Goal: Transaction & Acquisition: Purchase product/service

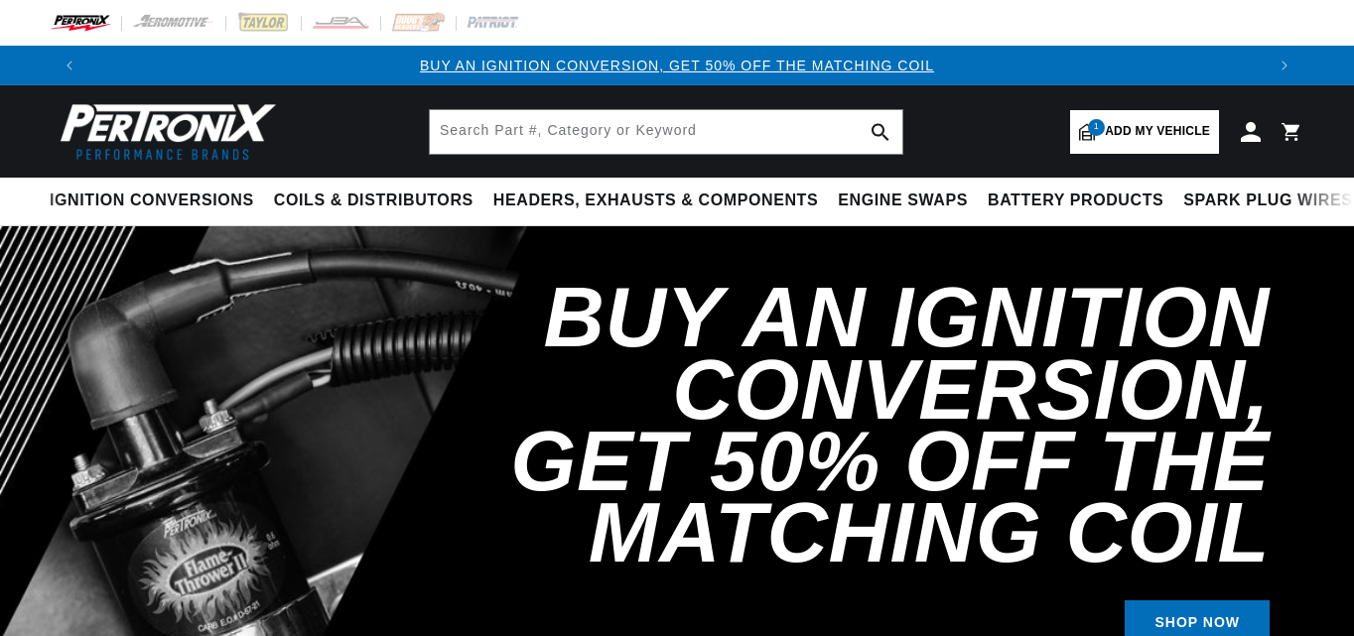
select select "1972"
select select "Jaguar"
select select "XKE"
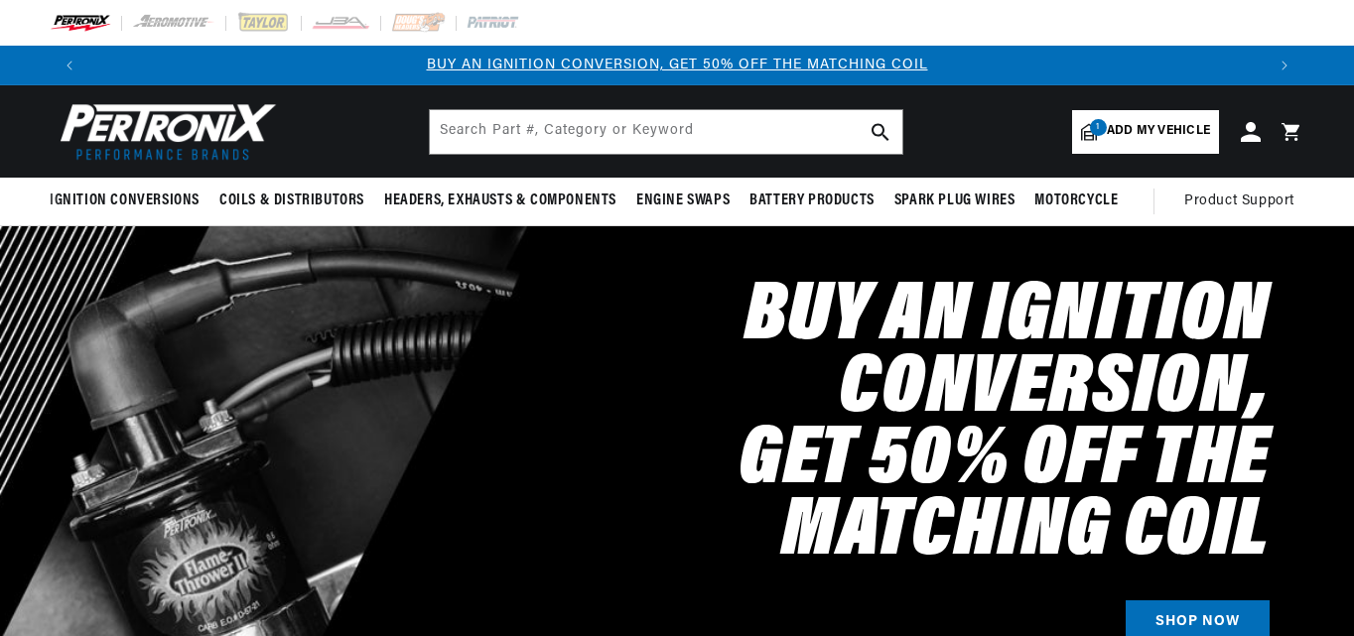
click at [1156, 123] on span "Add my vehicle" at bounding box center [1158, 131] width 103 height 19
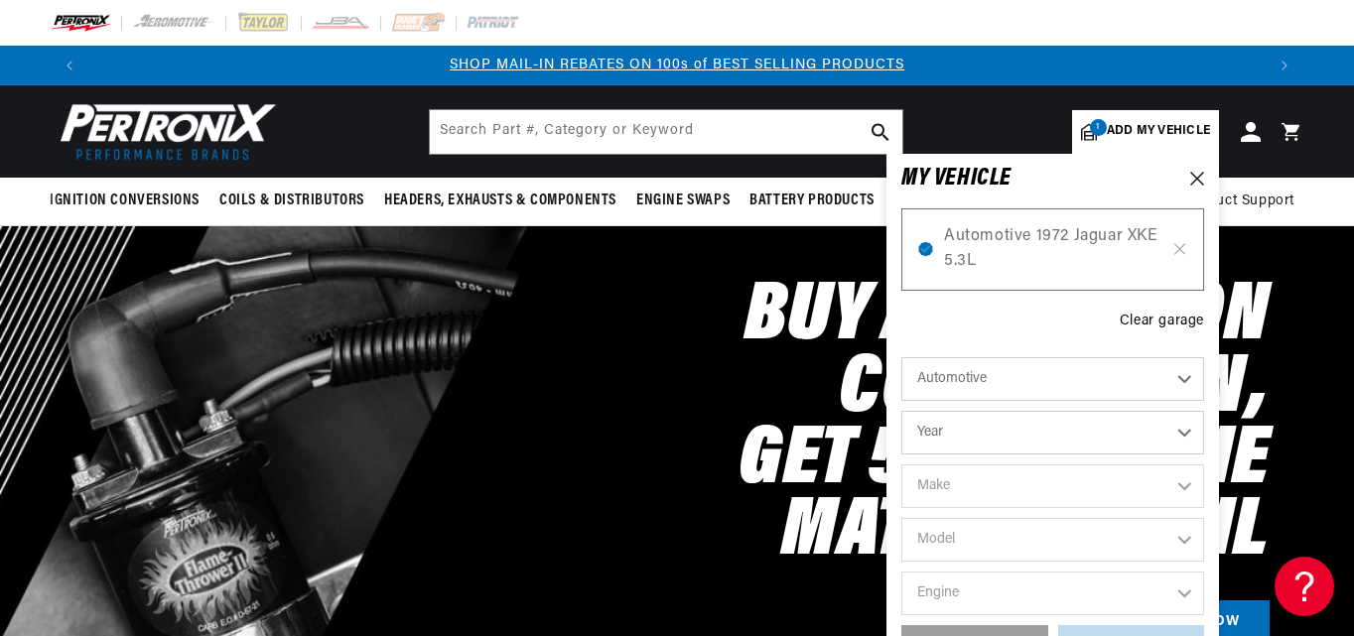
click at [1139, 122] on span "Add my vehicle" at bounding box center [1158, 131] width 103 height 19
click at [1180, 433] on select "Year 2022 2021 2020 2019 2018 2017 2016 2015 2014 2013 2012 2011 2010 2009 2008…" at bounding box center [1052, 433] width 303 height 44
select select "1968"
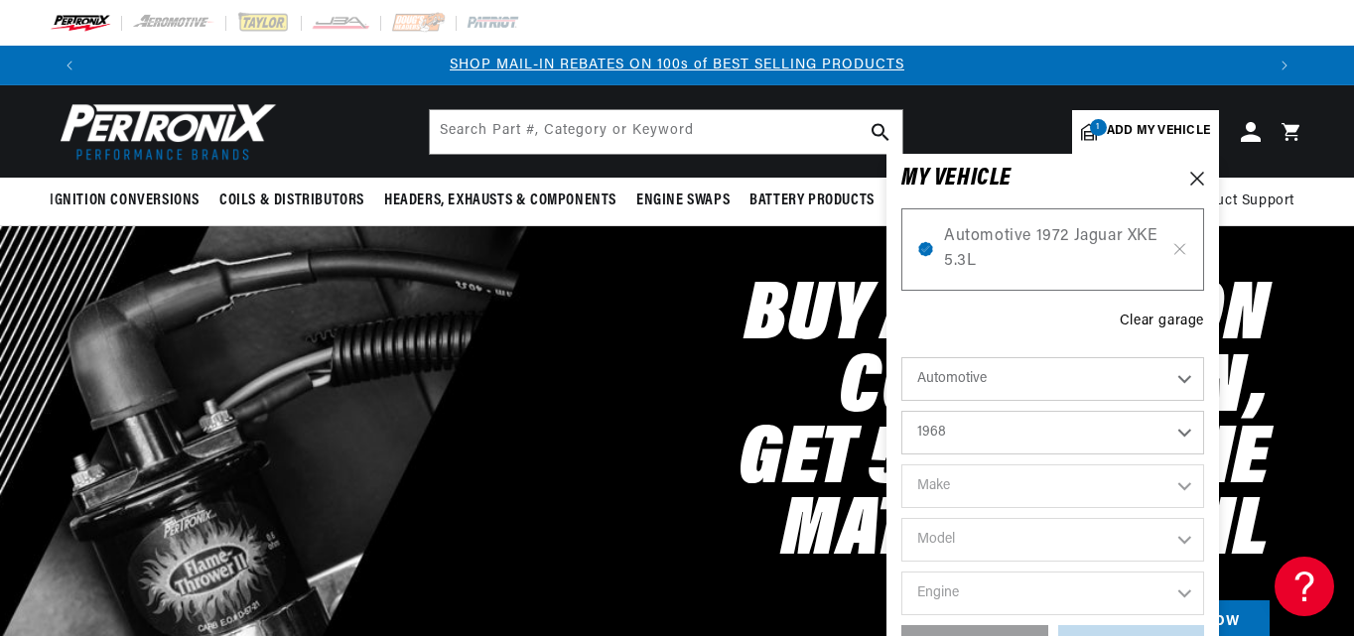
click at [901, 411] on select "Year 2022 2021 2020 2019 2018 2017 2016 2015 2014 2013 2012 2011 2010 2009 2008…" at bounding box center [1052, 433] width 303 height 44
select select "1968"
click at [1186, 483] on select "Make Alfa Romeo American Motors Aston Martin Austin Austin Healey Avanti Bentle…" at bounding box center [1052, 487] width 303 height 44
select select "Jaguar"
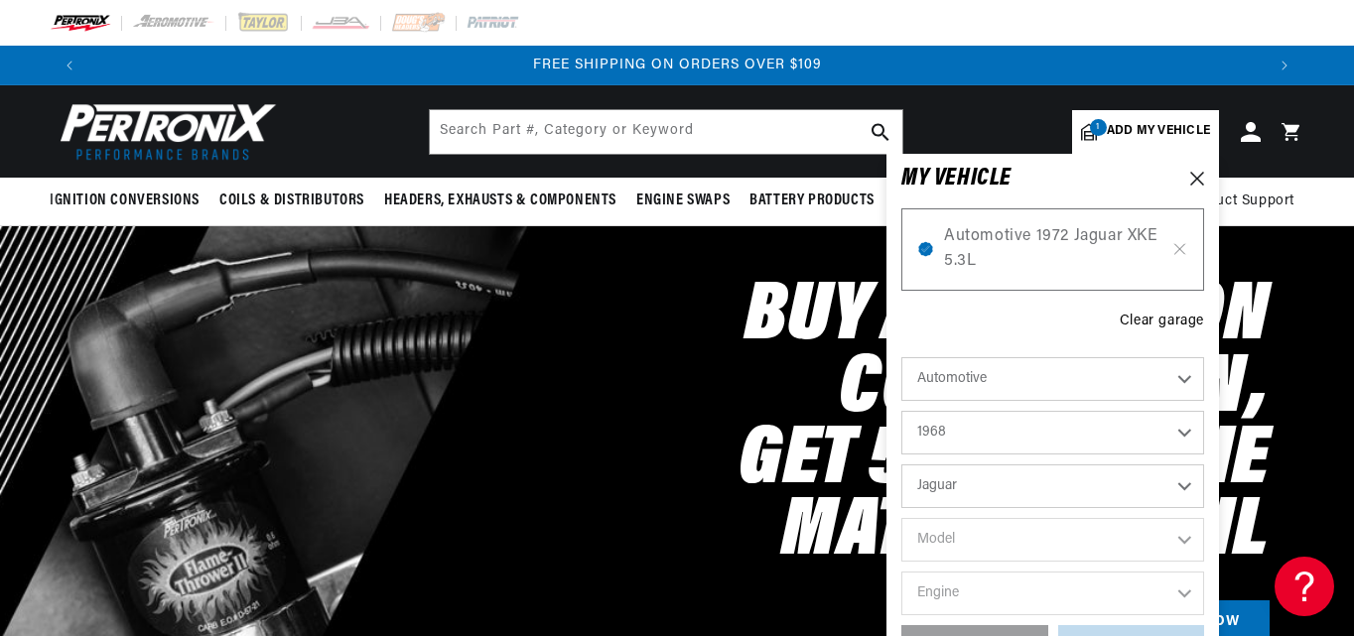
click at [901, 465] on select "Make Alfa Romeo American Motors Aston Martin Austin Austin Healey Avanti Bentle…" at bounding box center [1052, 487] width 303 height 44
select select "Jaguar"
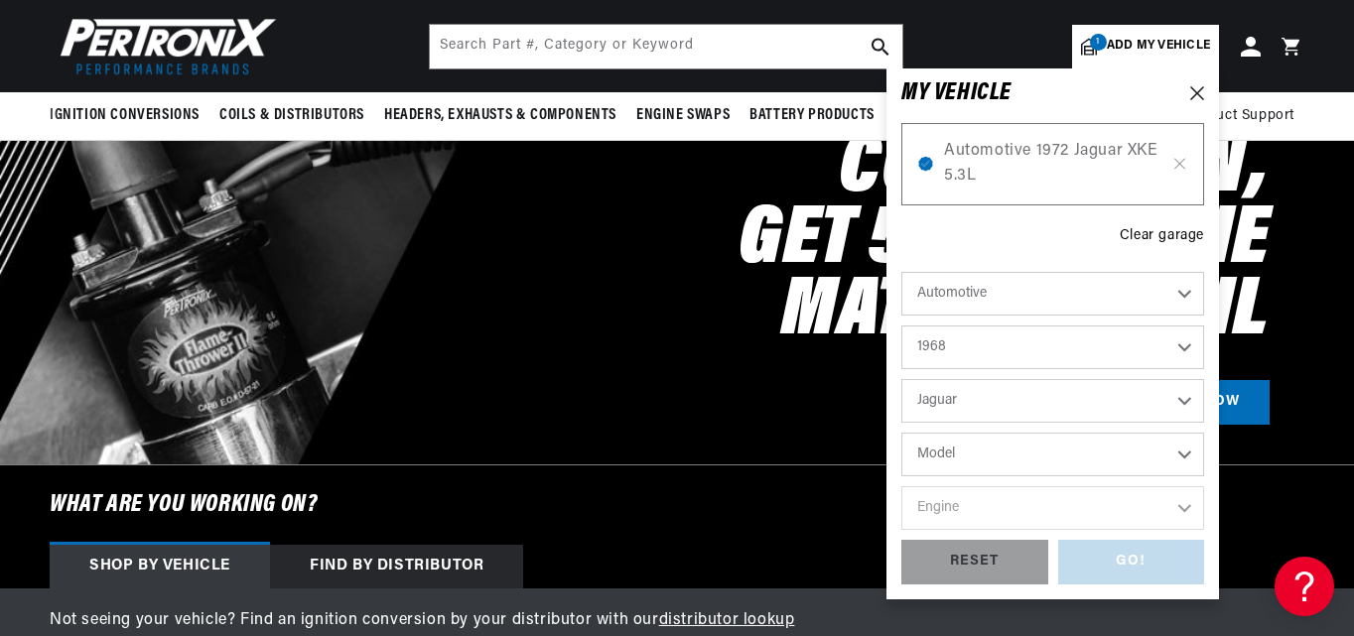
scroll to position [0, 0]
click at [1188, 344] on select "2022 2021 2020 2019 2018 2017 2016 2015 2014 2013 2012 2011 2010 2009 2008 2007…" at bounding box center [1052, 348] width 303 height 44
click at [901, 326] on select "2022 2021 2020 2019 2018 2017 2016 2015 2014 2013 2012 2011 2010 2009 2008 2007…" at bounding box center [1052, 348] width 303 height 44
click at [1184, 342] on select "2022 2021 2020 2019 2018 2017 2016 2015 2014 2013 2012 2011 2010 2009 2008 2007…" at bounding box center [1052, 348] width 303 height 44
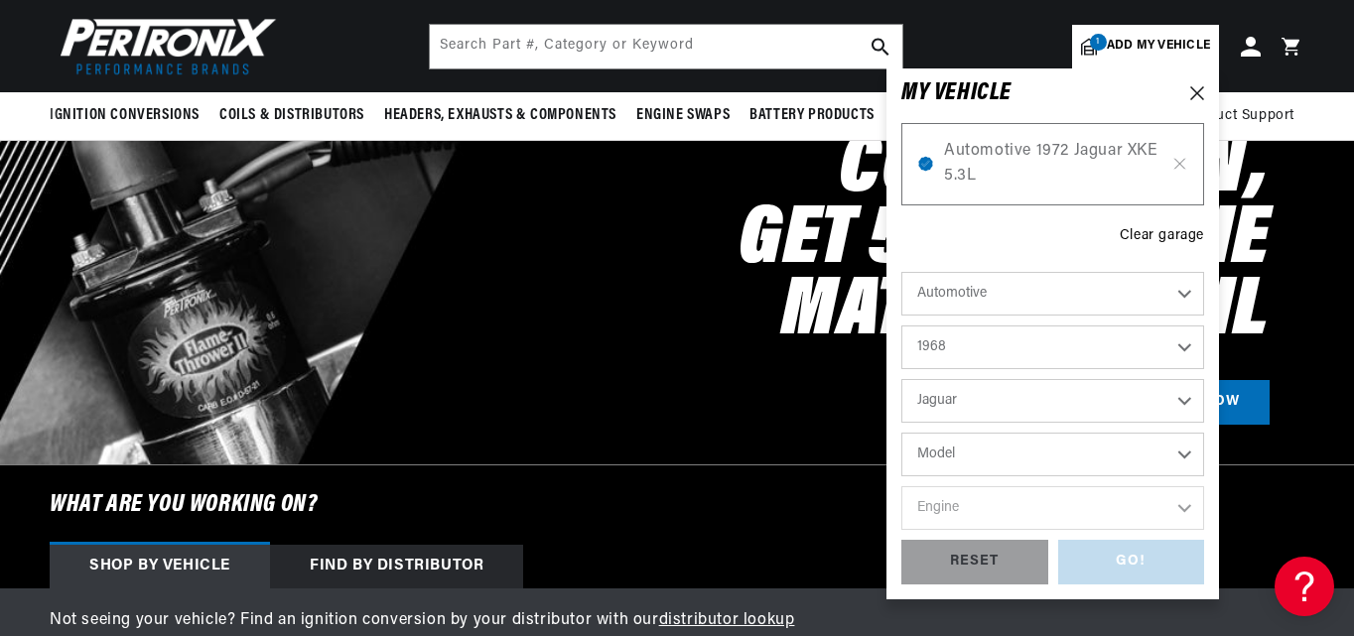
scroll to position [0, 2350]
select select "1967"
click at [901, 326] on select "2022 2021 2020 2019 2018 2017 2016 2015 2014 2013 2012 2011 2010 2009 2008 2007…" at bounding box center [1052, 348] width 303 height 44
click at [1181, 455] on select "Model 340 420 XKE" at bounding box center [1052, 455] width 303 height 44
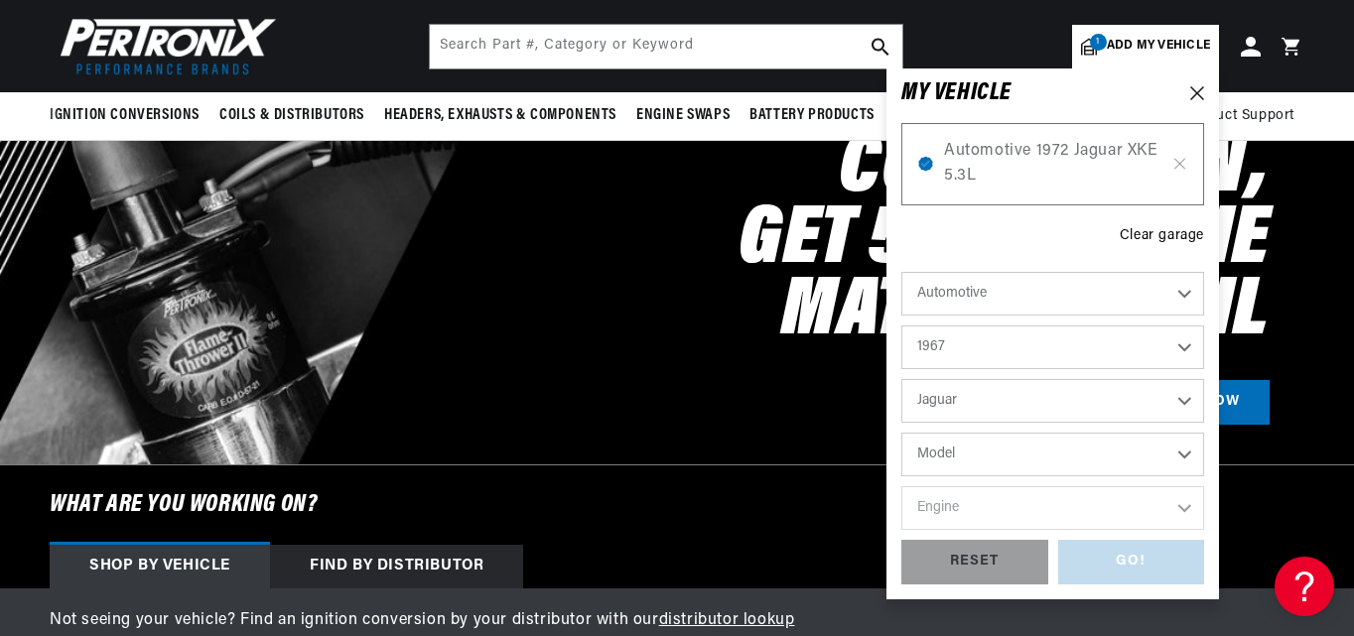
select select "340"
click at [901, 433] on select "Model 340 420 XKE" at bounding box center [1052, 455] width 303 height 44
select select "340"
click at [1181, 512] on select "Engine 3.4L" at bounding box center [1052, 508] width 303 height 44
click at [901, 486] on select "Engine 3.4L" at bounding box center [1052, 508] width 303 height 44
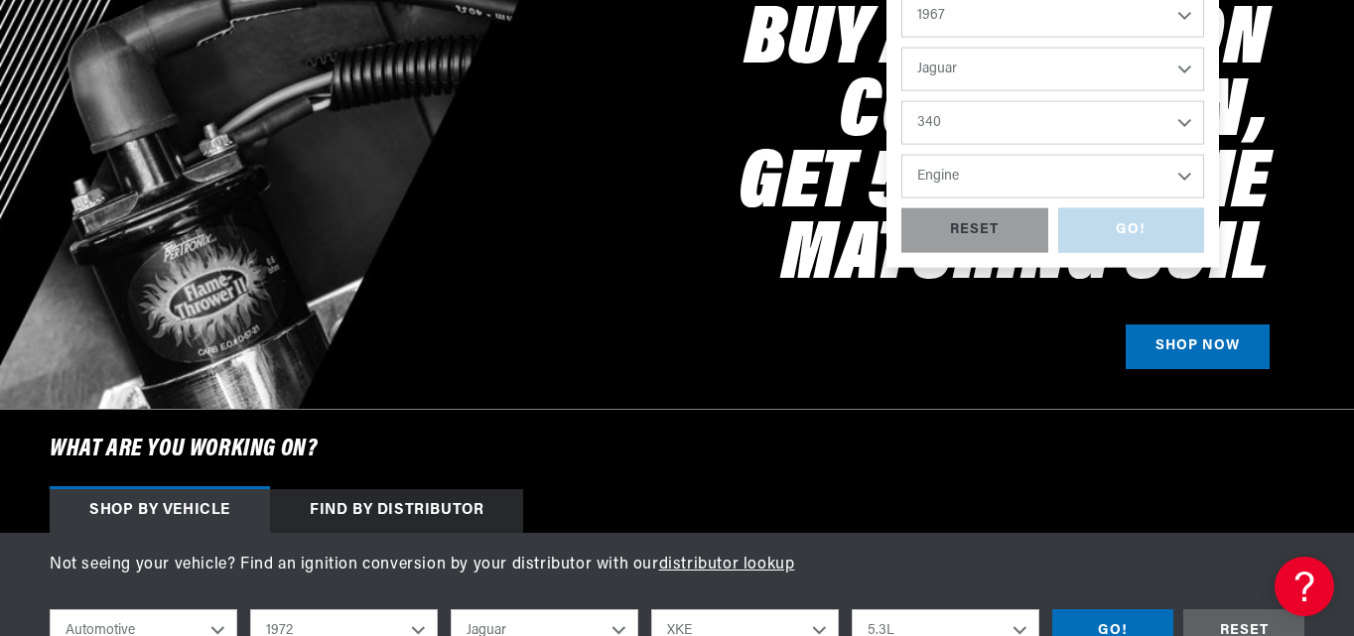
scroll to position [0, 2350]
click at [1186, 164] on select "Engine 3.4L" at bounding box center [1052, 177] width 303 height 44
select select "3.4L"
click at [901, 155] on select "Engine 3.4L" at bounding box center [1052, 177] width 303 height 44
select select "3.4L"
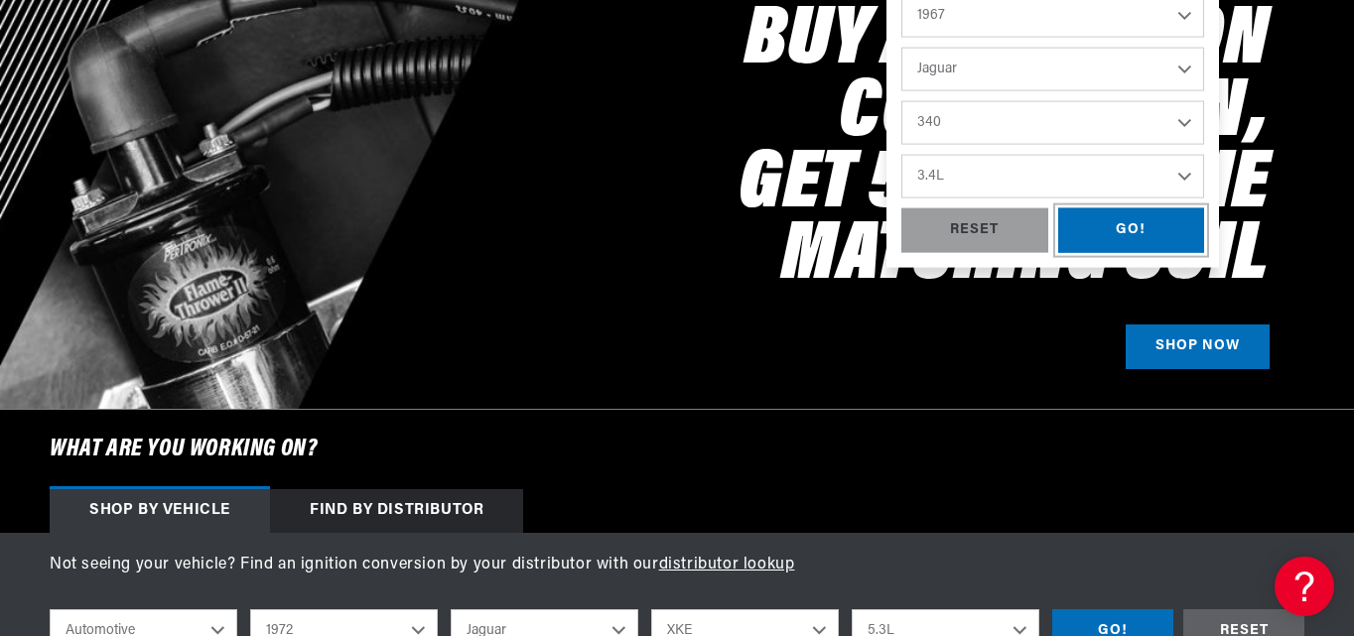
click at [1121, 223] on div "GO!" at bounding box center [1131, 230] width 147 height 45
select select "1967"
select select "340"
select select "3.4L"
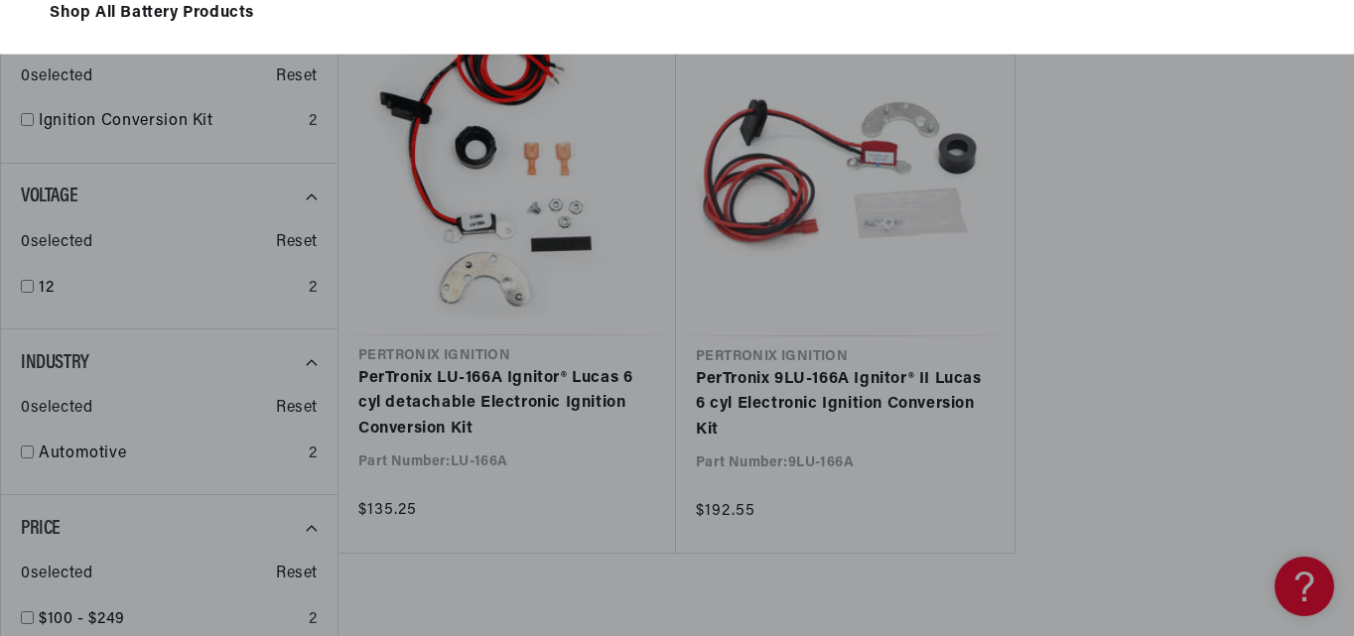
scroll to position [0, 1175]
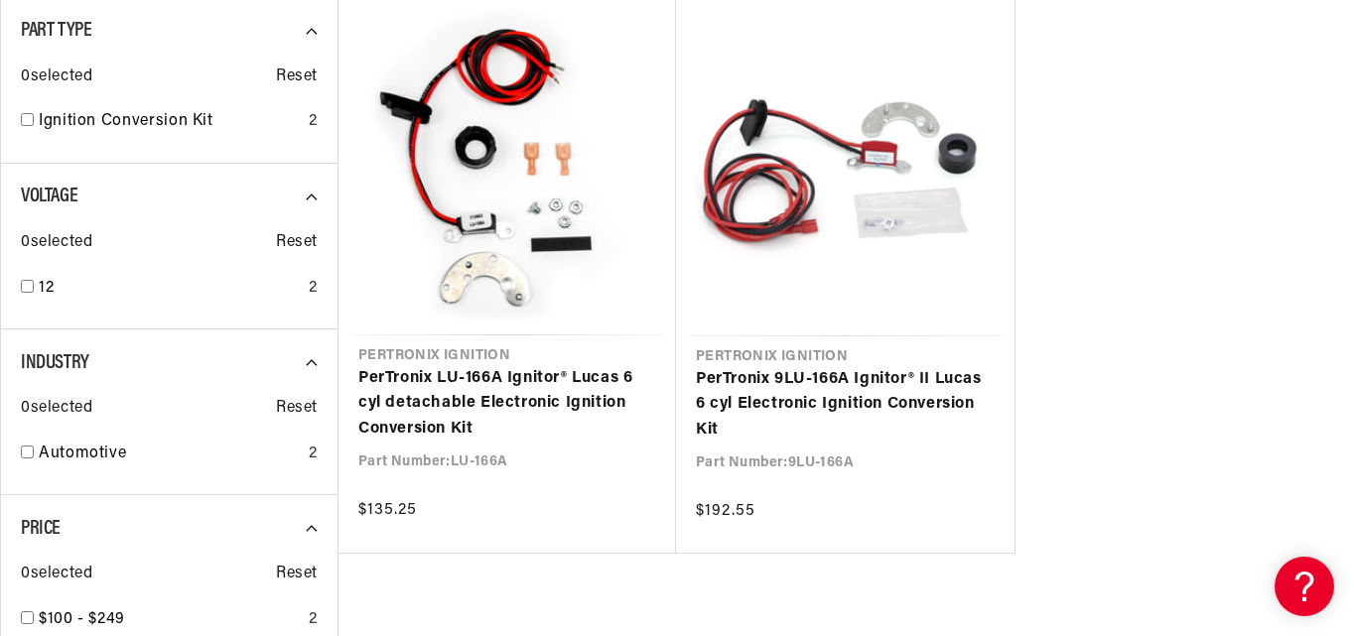
click at [1121, 223] on ul "Pertronix Ignition PerTronix LU-166A Ignitor® [PERSON_NAME] 6 cyl detachable El…" at bounding box center [844, 275] width 1015 height 557
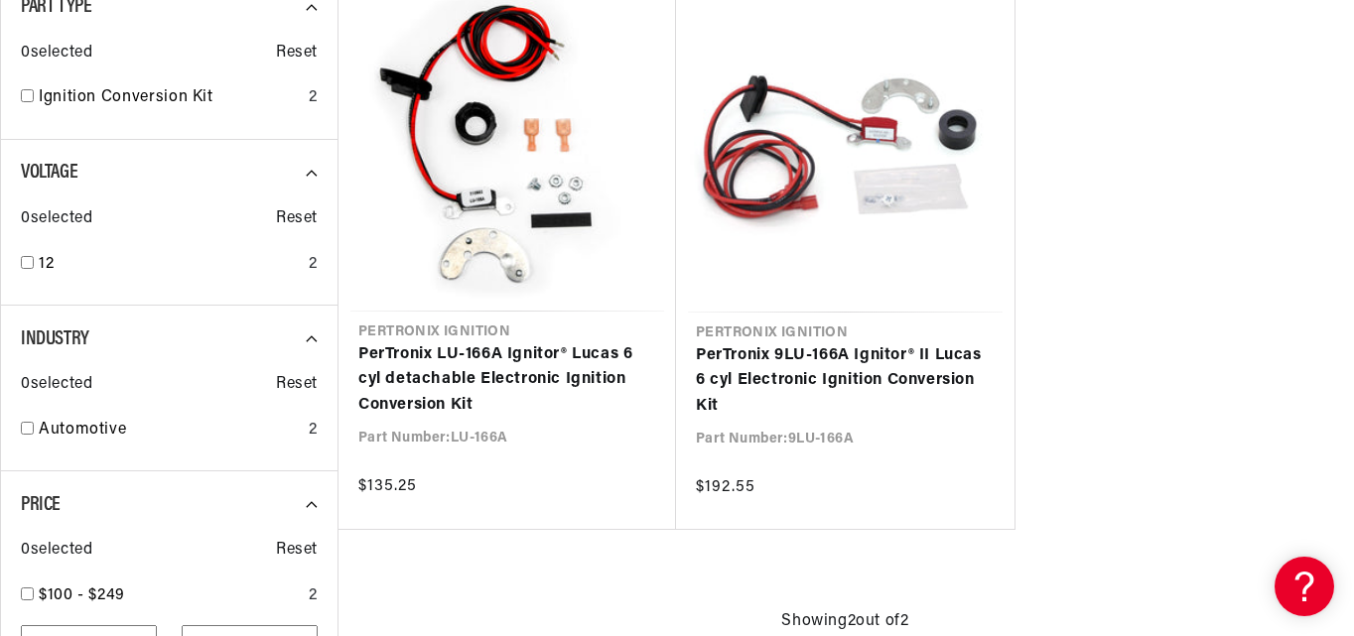
scroll to position [442, 0]
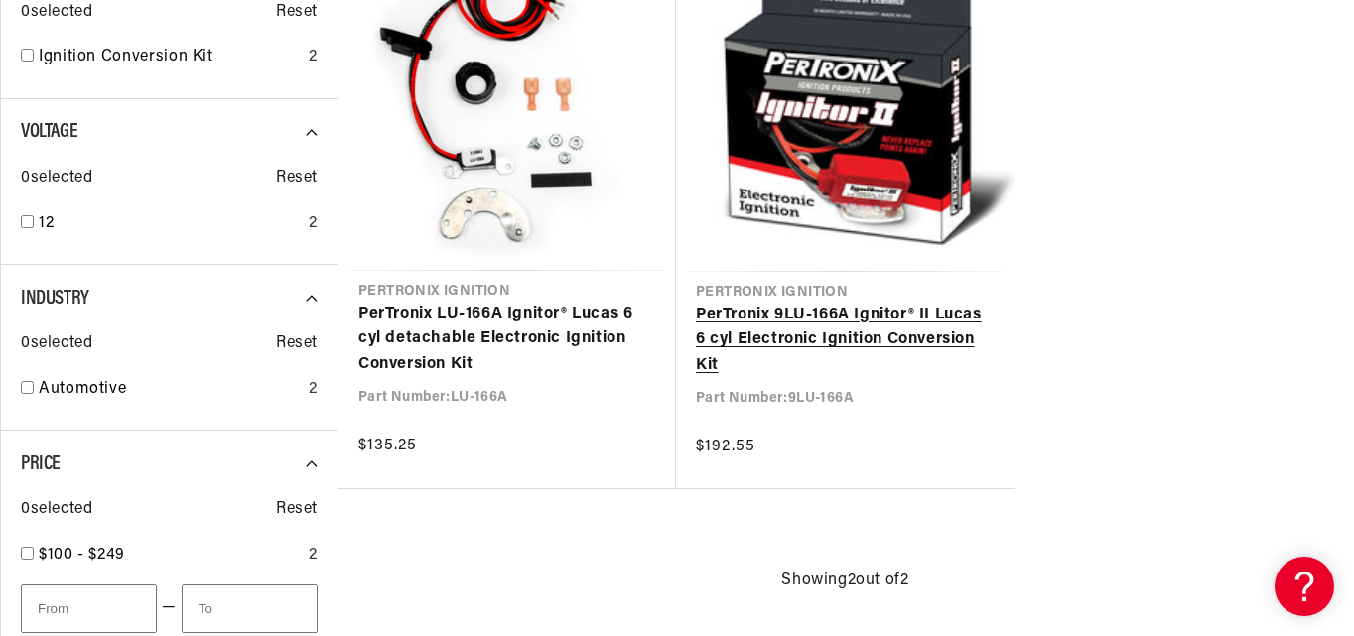
click at [884, 309] on link "PerTronix 9LU-166A Ignitor® II Lucas 6 cyl Electronic Ignition Conversion Kit" at bounding box center [845, 341] width 299 height 76
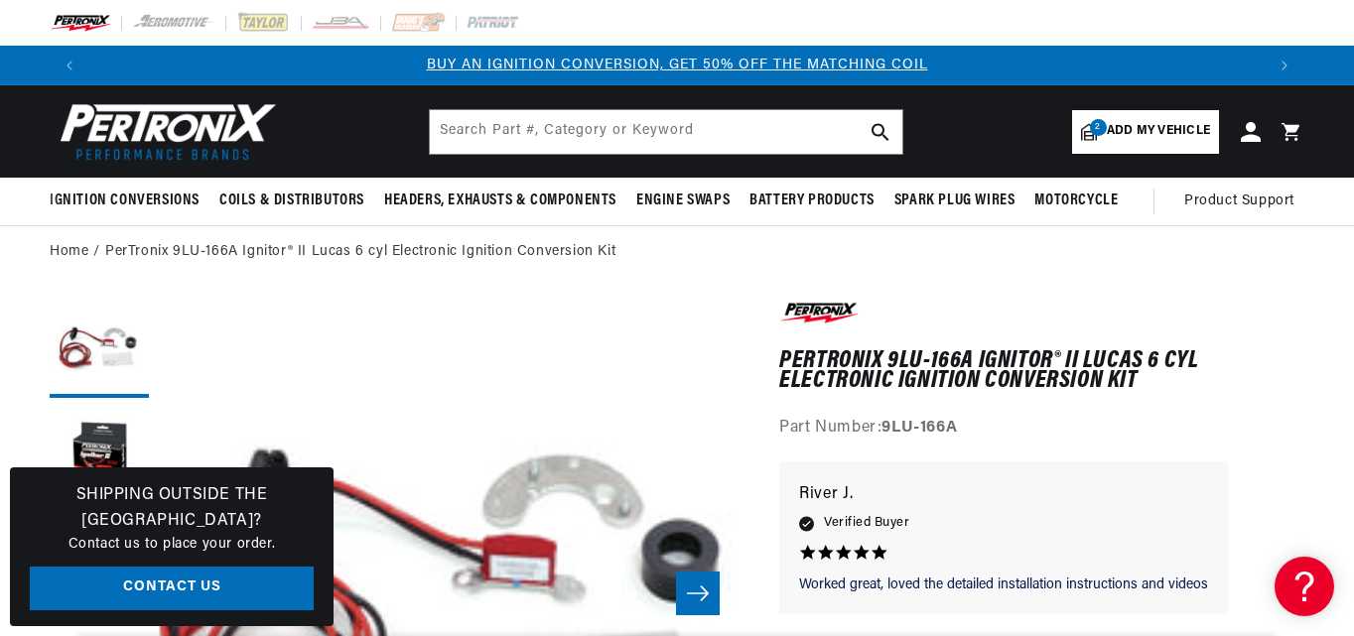
click at [1228, 543] on div "Worked great, loved the detailed Worked great, loved the detailed installation …" at bounding box center [1003, 538] width 449 height 153
